Goal: Find specific page/section: Find specific page/section

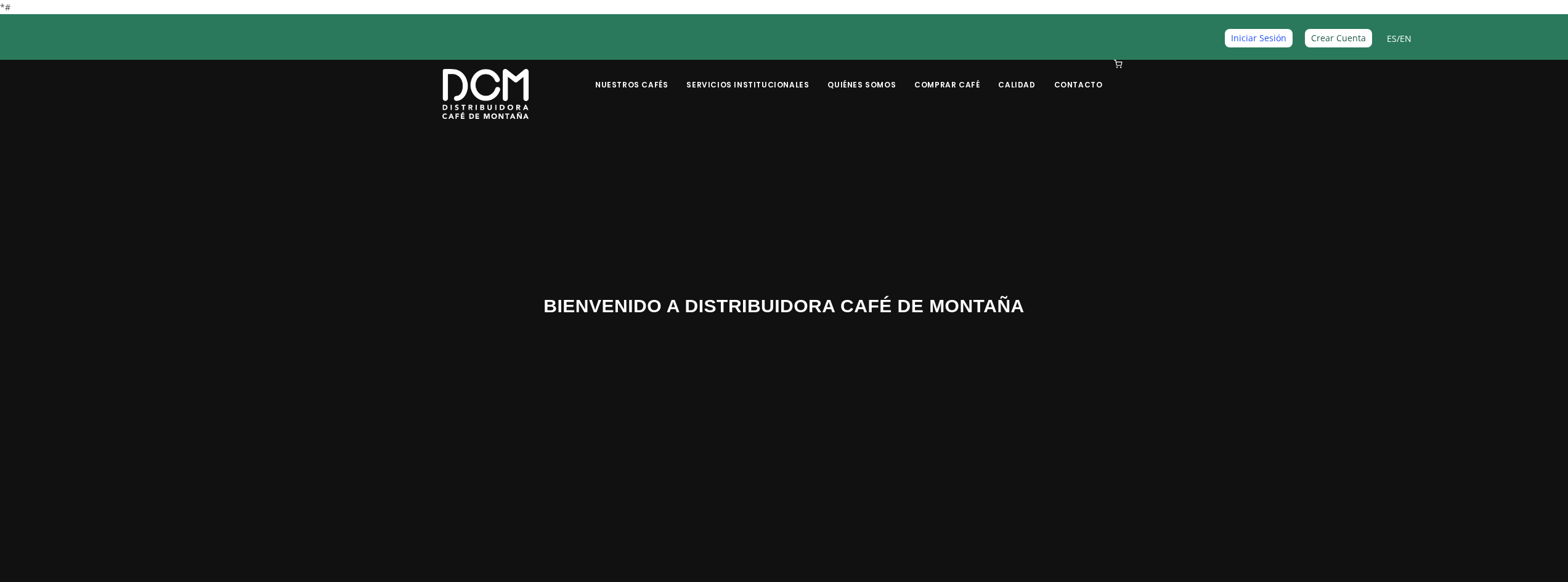
click at [1247, 32] on link "Iniciar Sesión" at bounding box center [1259, 38] width 68 height 18
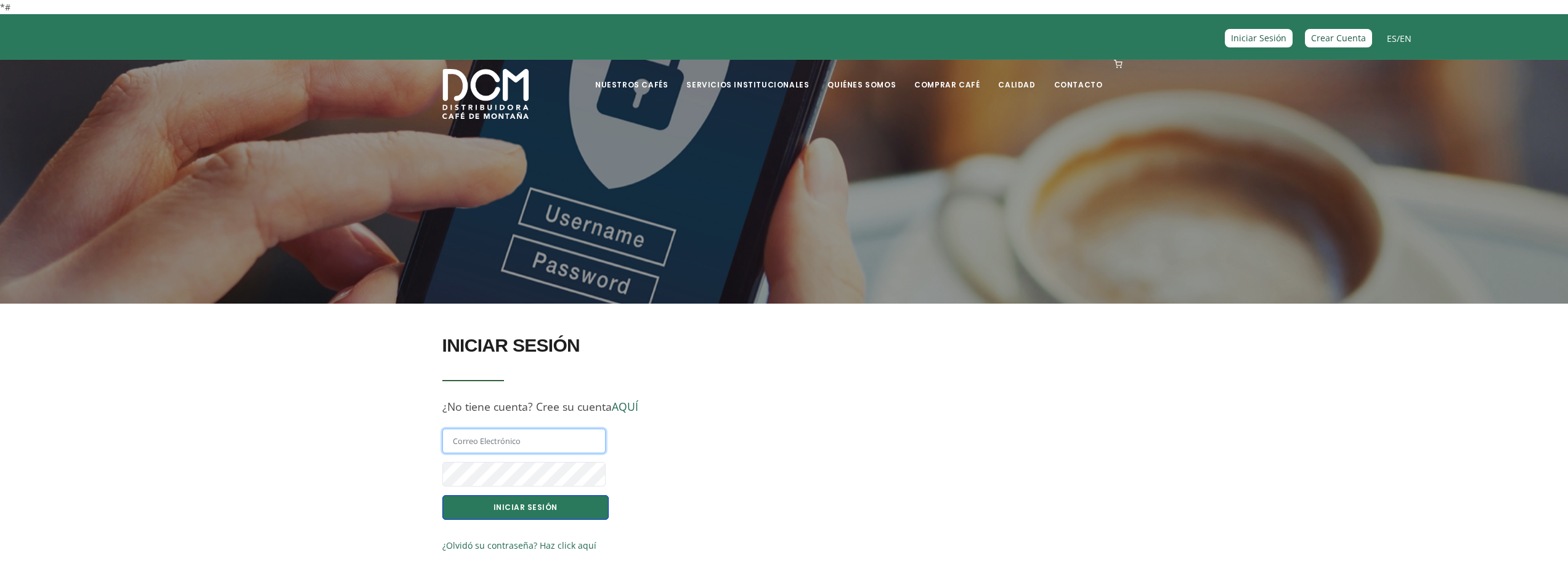
type input "antonio.gon727@gmail.com"
click at [511, 508] on button "INICIAR SESIÓN" at bounding box center [525, 507] width 167 height 25
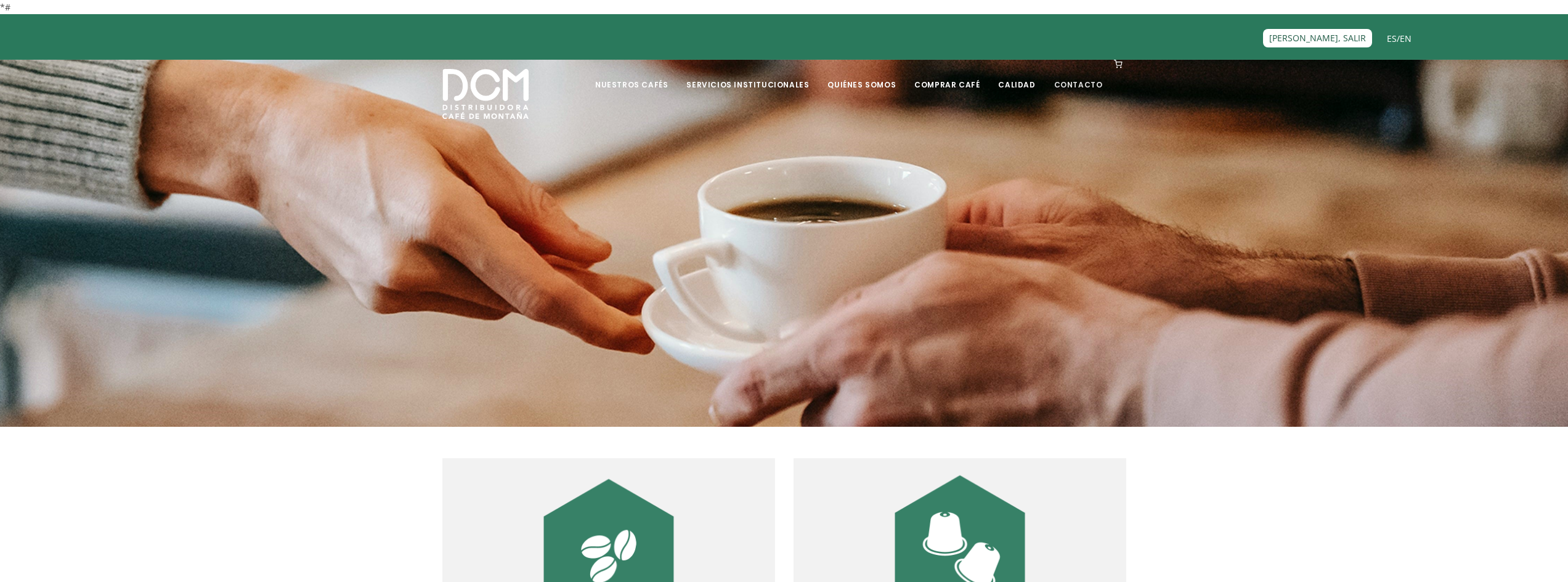
click at [1073, 84] on link "Contacto" at bounding box center [1079, 75] width 63 height 29
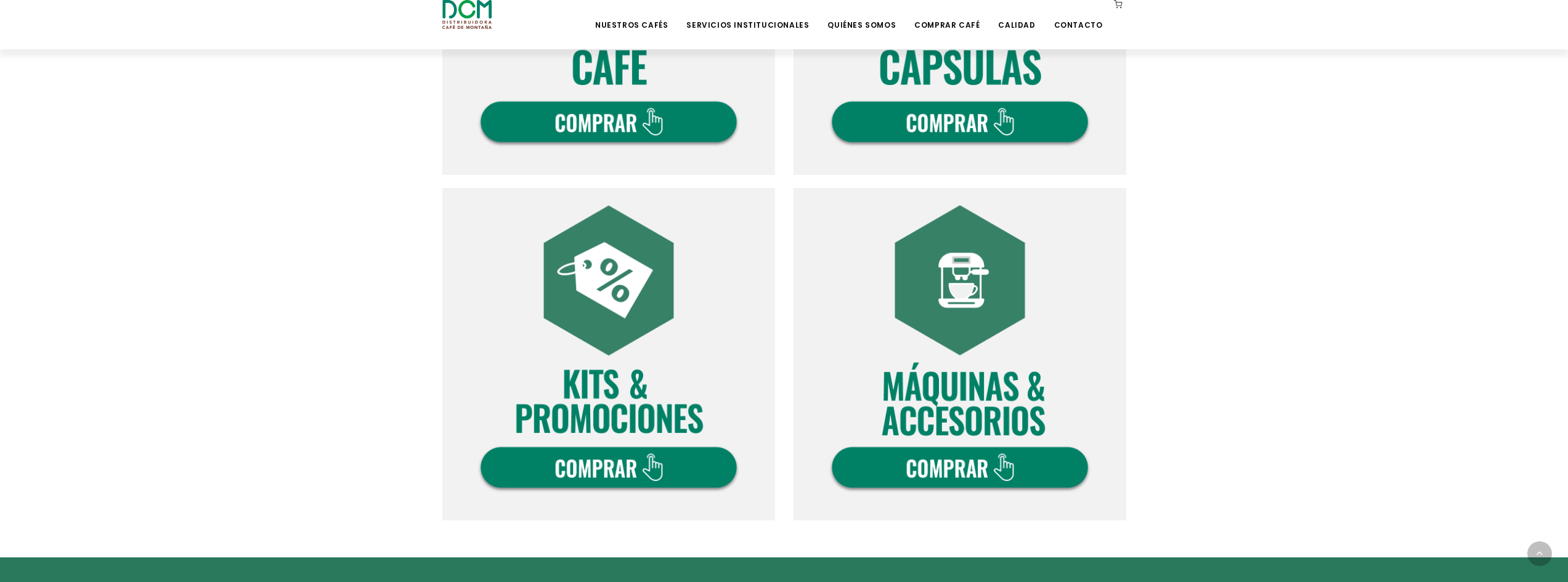
scroll to position [906, 0]
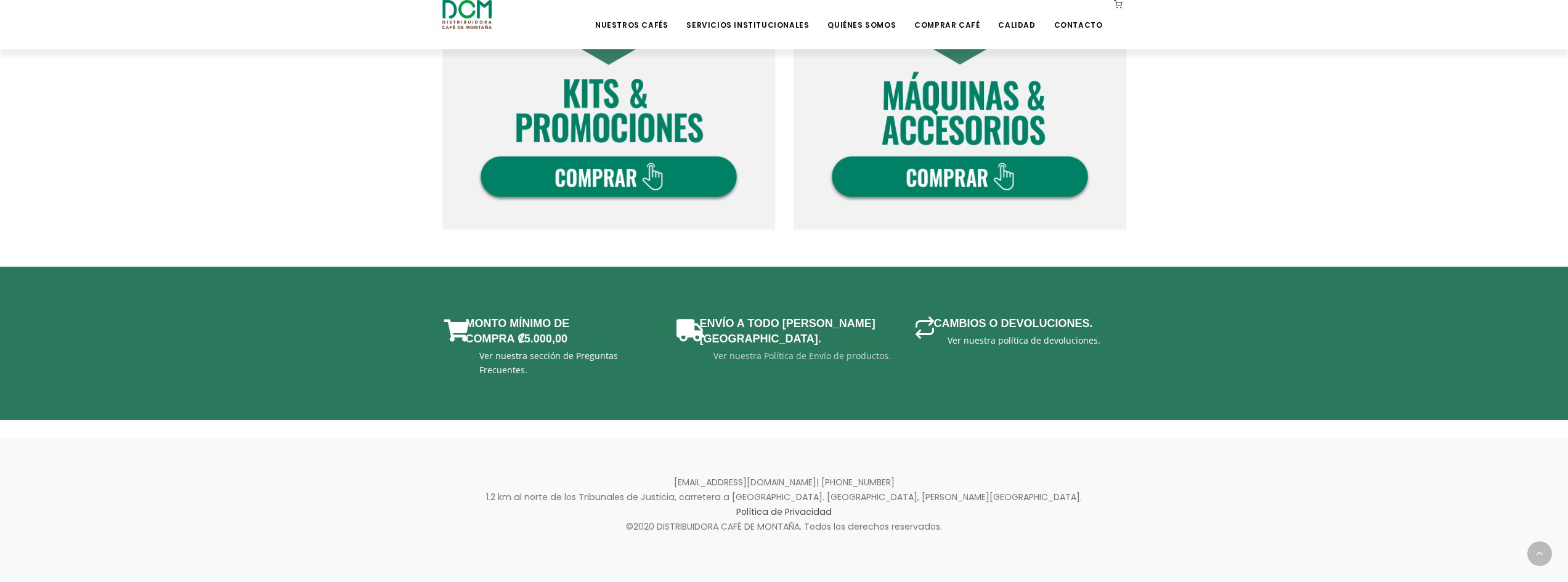
click at [822, 350] on link "Ver nuestra Política de Envío de productos." at bounding box center [802, 355] width 177 height 11
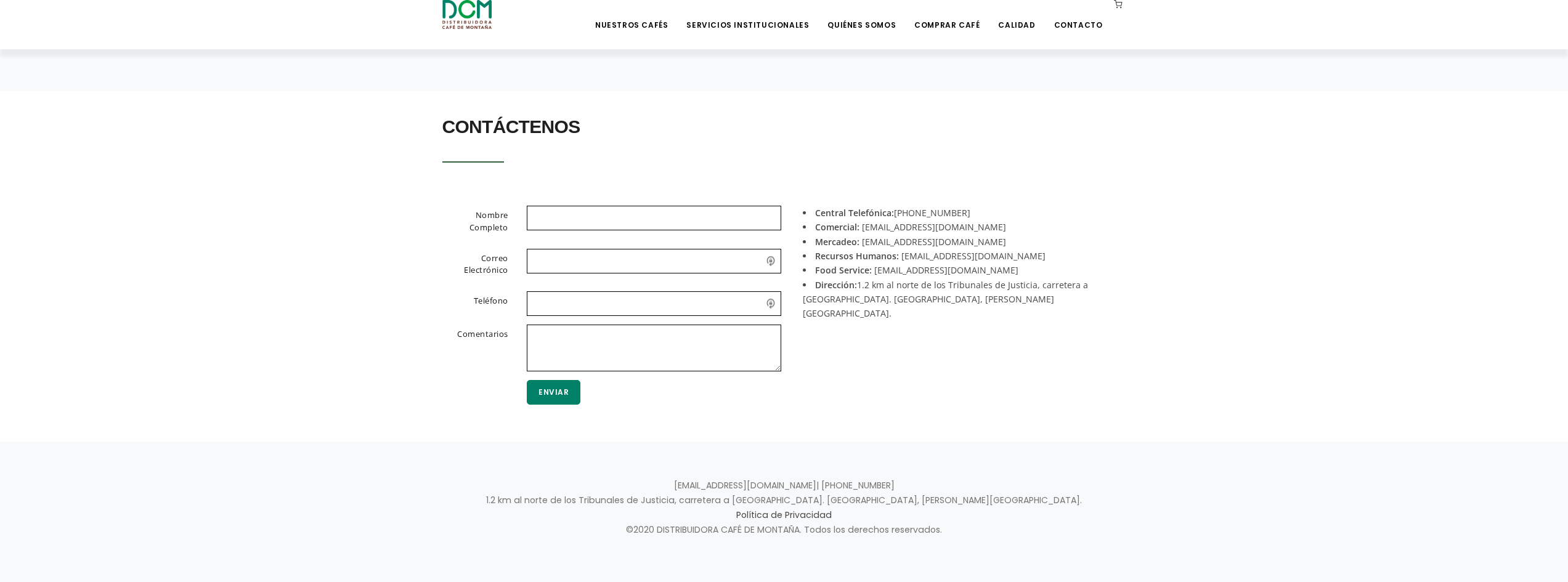
scroll to position [216, 0]
